Goal: Task Accomplishment & Management: Manage account settings

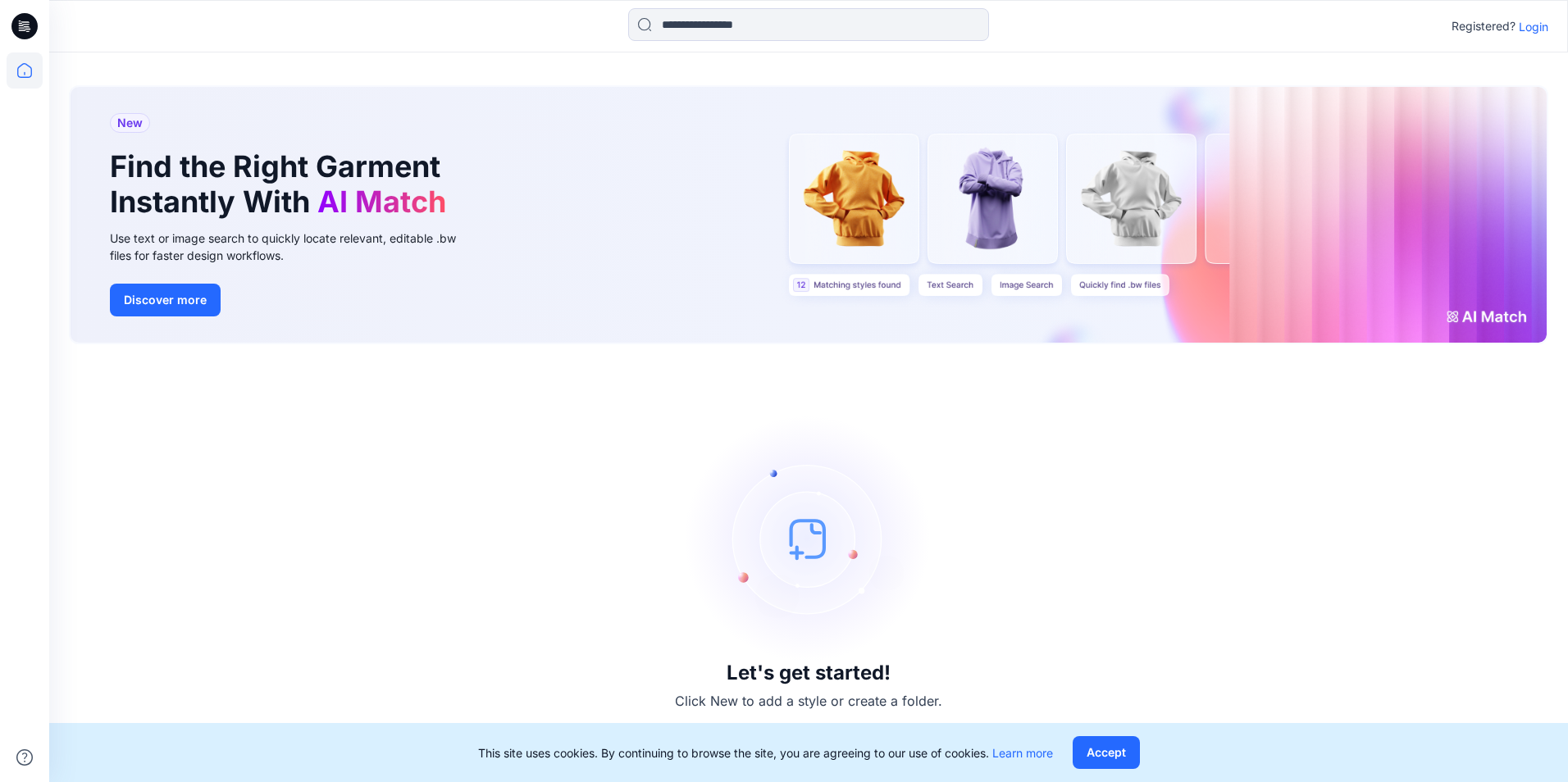
click at [1538, 28] on p "Login" at bounding box center [1534, 26] width 30 height 17
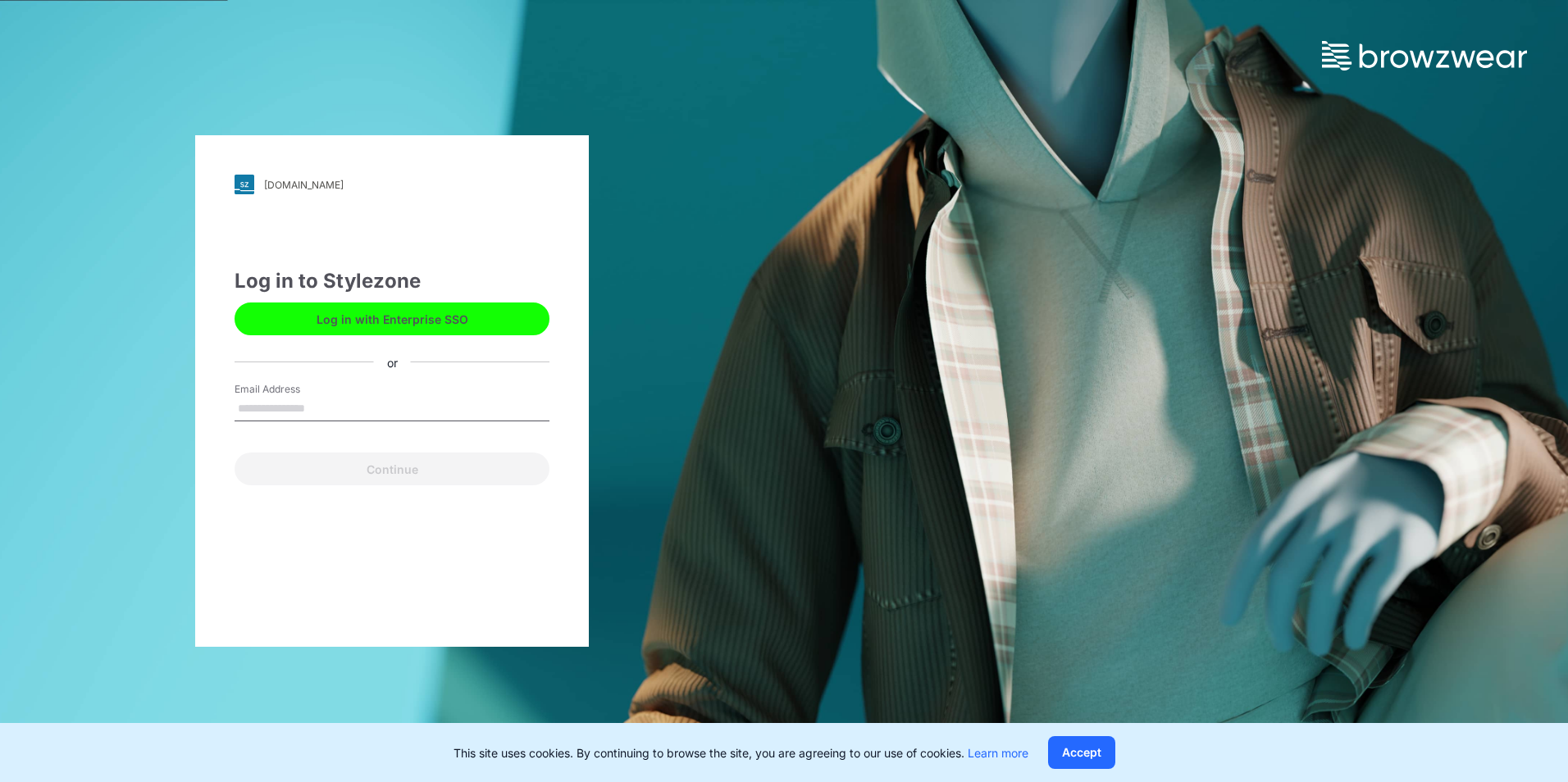
click at [364, 414] on input "Email Address" at bounding box center [392, 409] width 315 height 25
type input "**********"
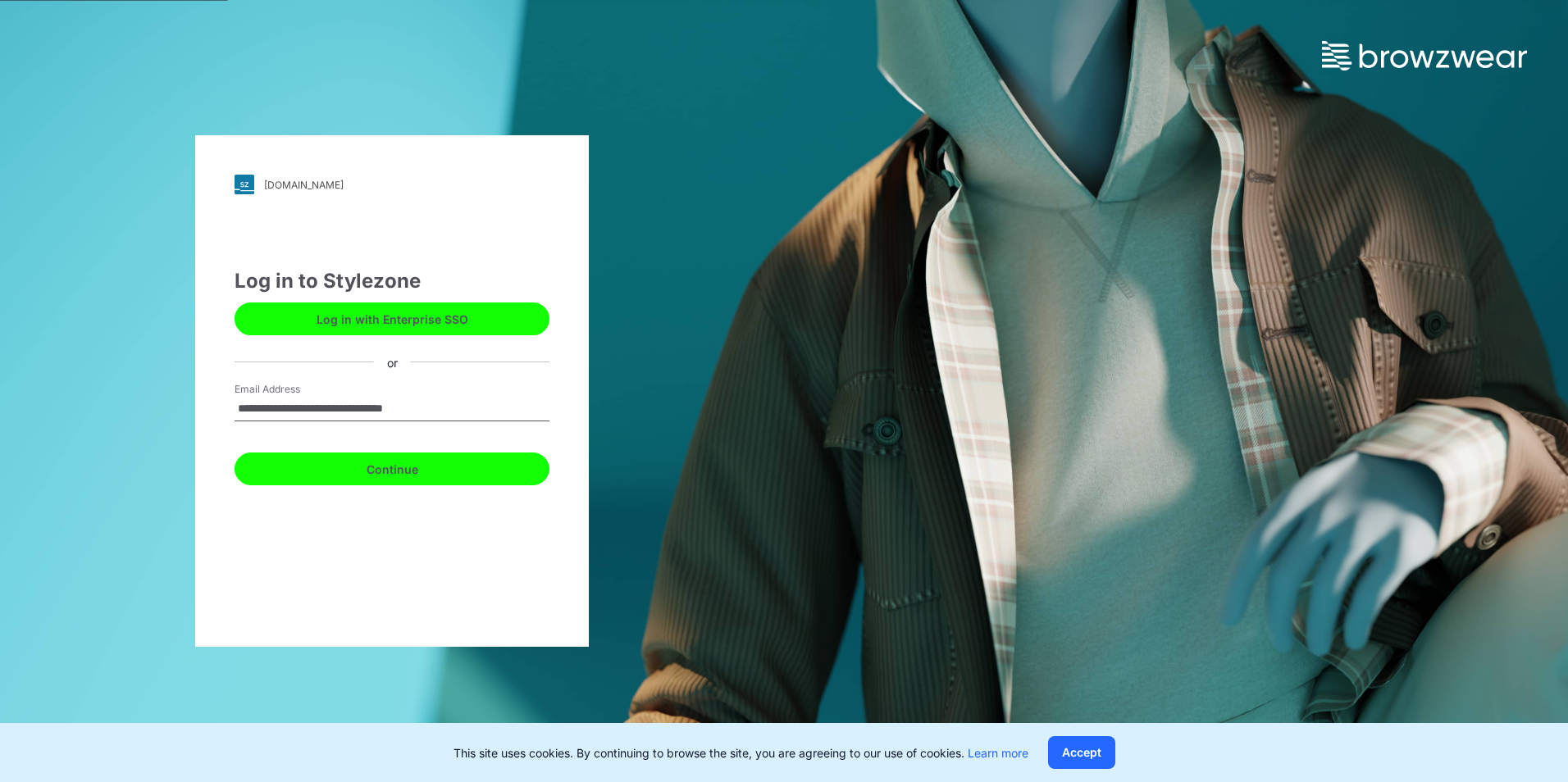
click at [358, 468] on button "Continue" at bounding box center [392, 469] width 315 height 32
